Goal: Contribute content

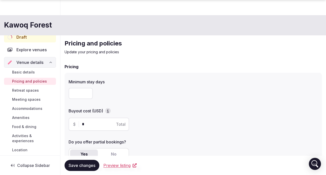
scroll to position [23, 0]
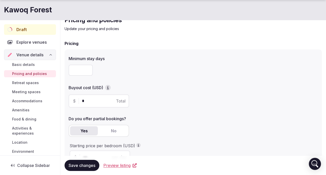
click at [114, 166] on span "Preview listing" at bounding box center [116, 165] width 27 height 6
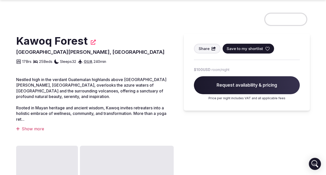
scroll to position [124, 0]
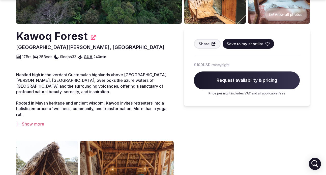
click at [32, 125] on div "Show more" at bounding box center [95, 124] width 158 height 6
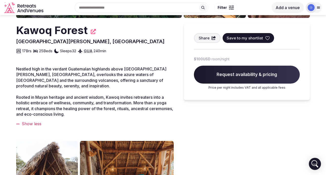
scroll to position [0, 0]
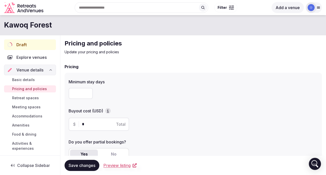
click at [18, 44] on span "Draft" at bounding box center [21, 45] width 10 height 6
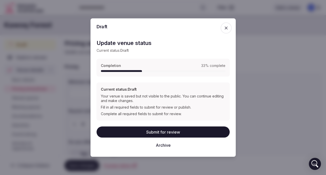
click at [160, 131] on button "Submit for review" at bounding box center [163, 131] width 133 height 11
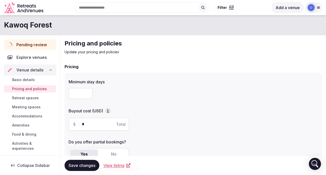
scroll to position [13, 0]
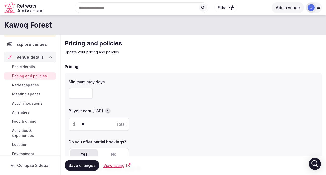
click at [114, 164] on span "View listing" at bounding box center [113, 165] width 21 height 6
